Goal: Task Accomplishment & Management: Use online tool/utility

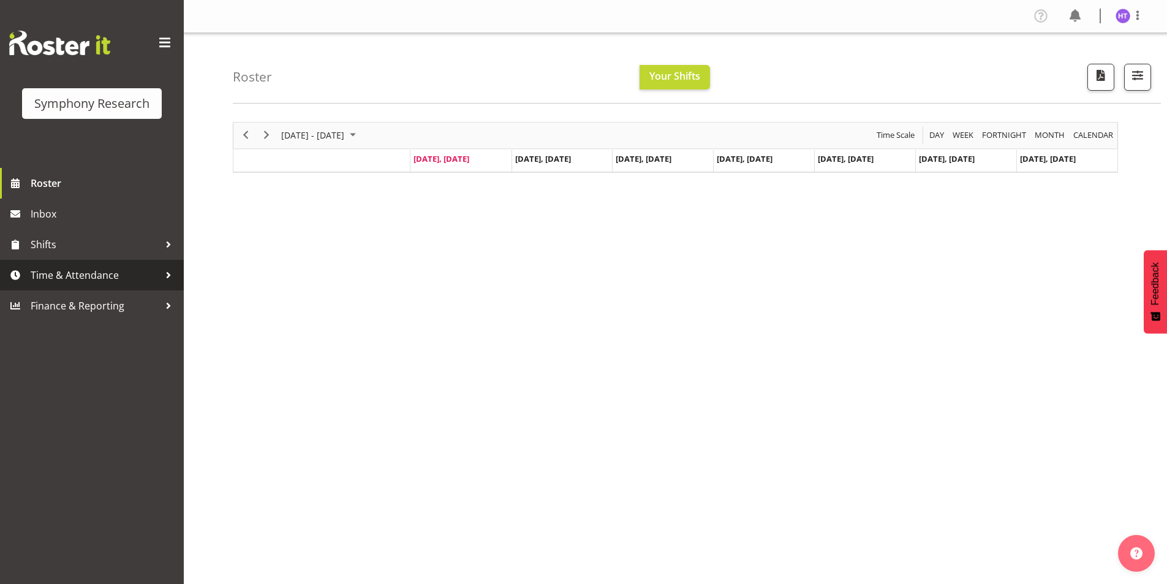
click at [85, 273] on span "Time & Attendance" at bounding box center [95, 275] width 129 height 18
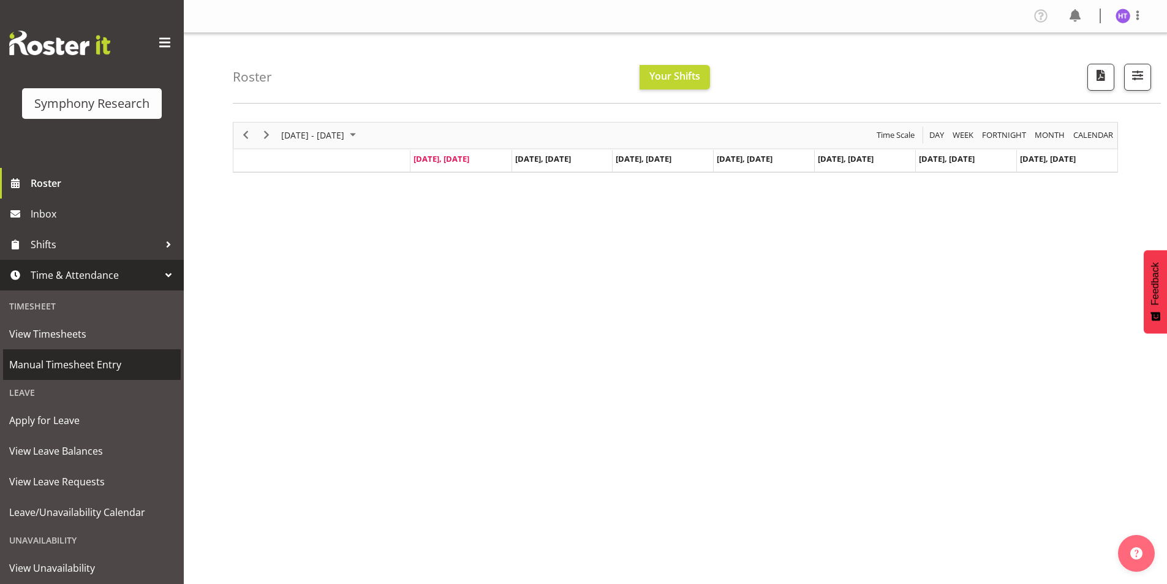
click at [86, 359] on span "Manual Timesheet Entry" at bounding box center [91, 364] width 165 height 18
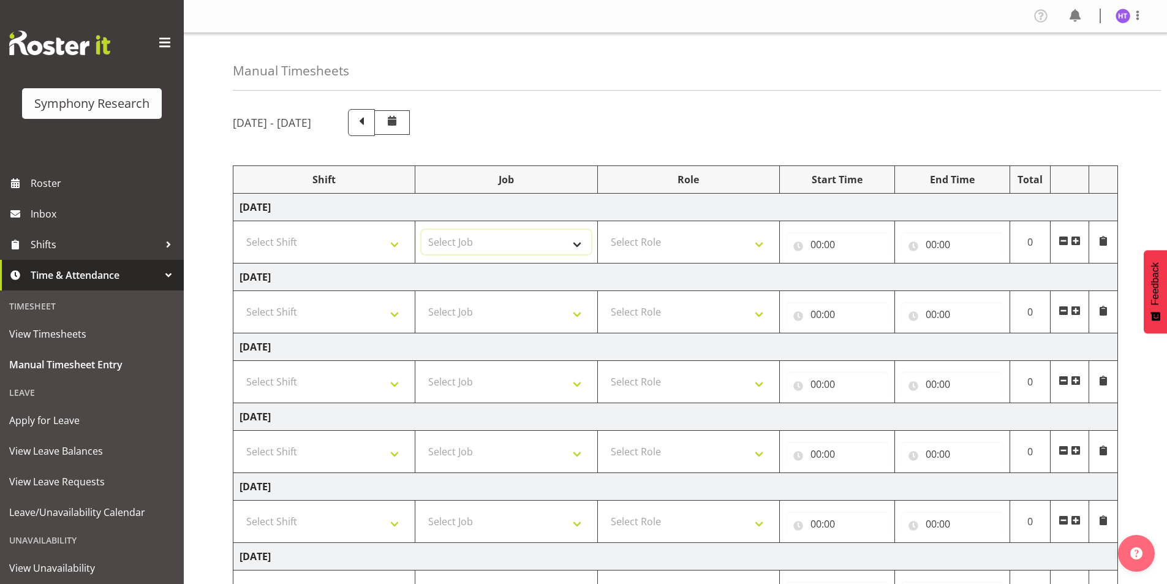
click at [486, 244] on select "Select Job 550060 IF Admin 553492 World Poll Aus Wave 2 Main 2025 553493 World …" at bounding box center [505, 242] width 169 height 25
